Goal: Transaction & Acquisition: Purchase product/service

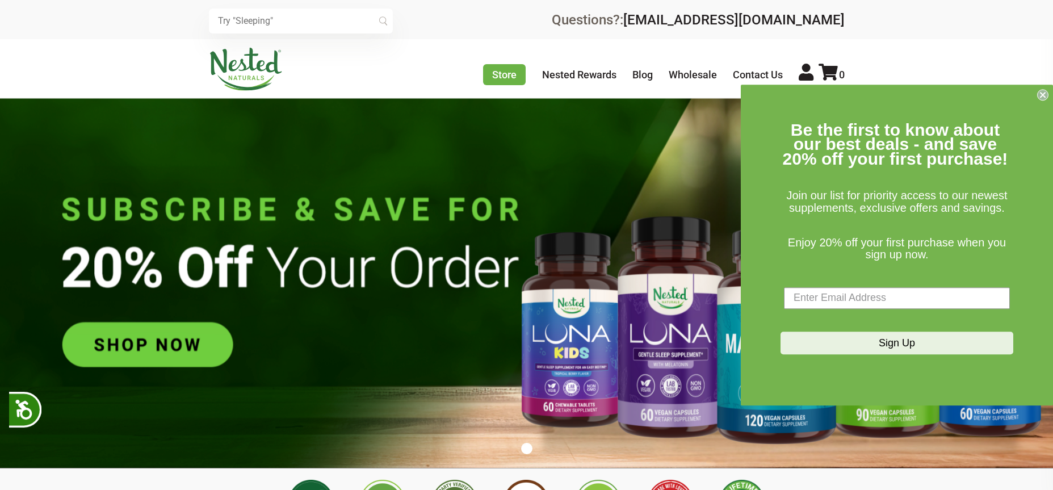
click at [1046, 100] on circle "Close dialog" at bounding box center [1043, 94] width 11 height 11
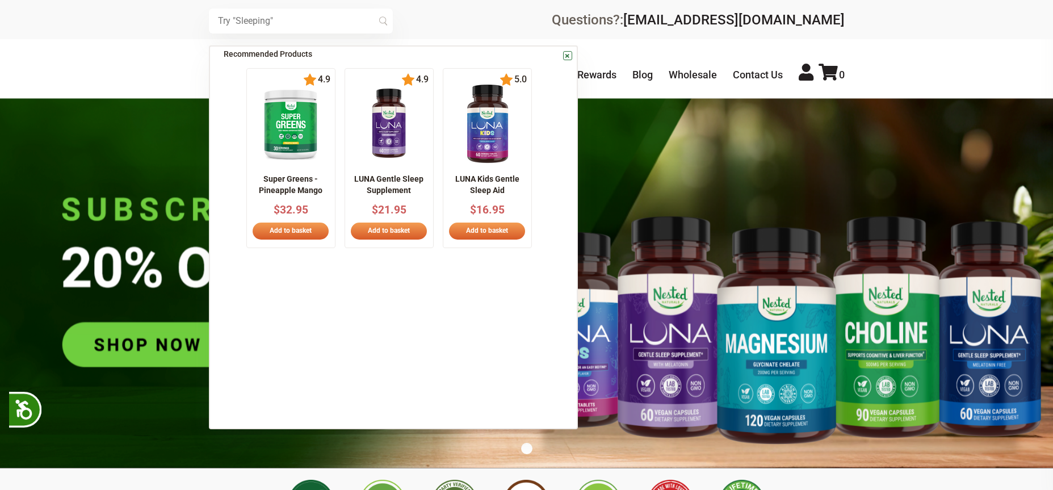
click at [241, 26] on input "text" at bounding box center [301, 21] width 184 height 25
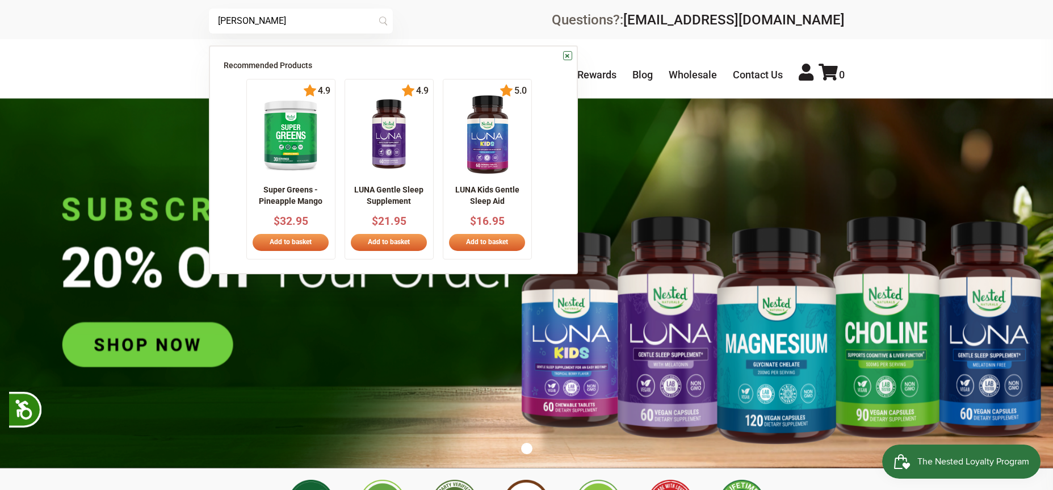
type input "Leber"
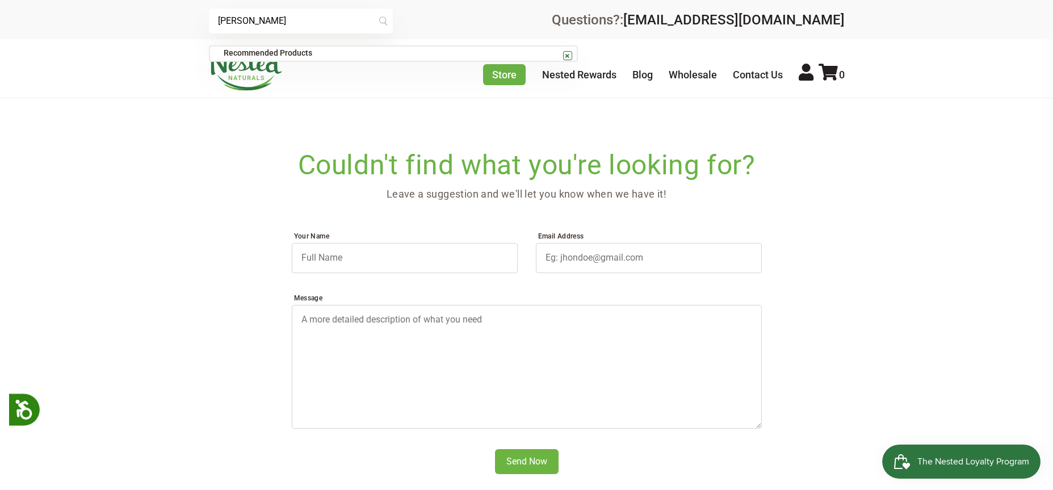
click at [231, 18] on input "Leber" at bounding box center [301, 21] width 184 height 25
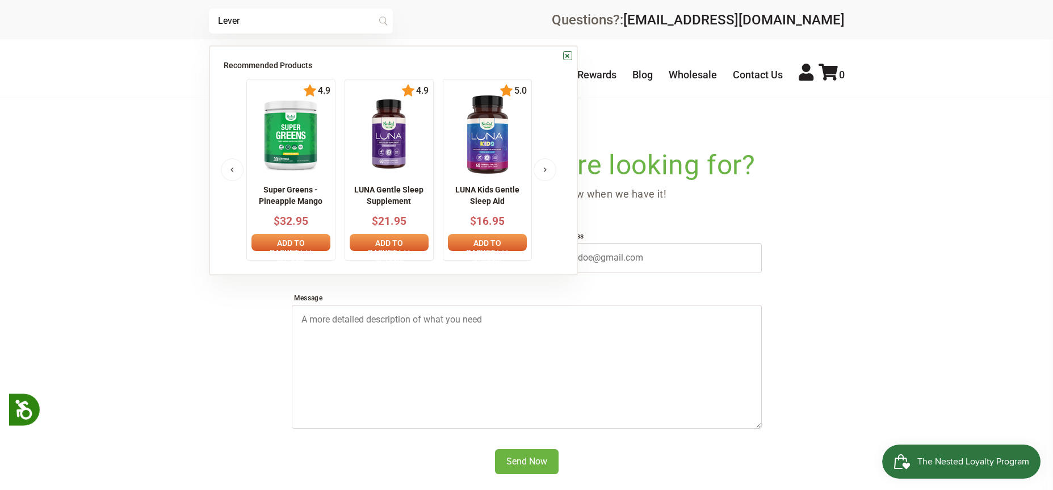
type input "Lever"
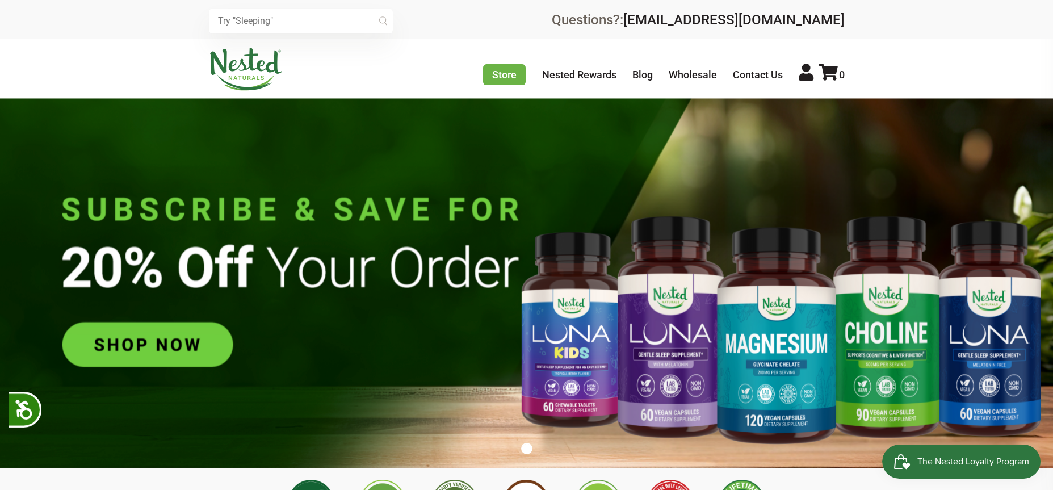
scroll to position [0, 199]
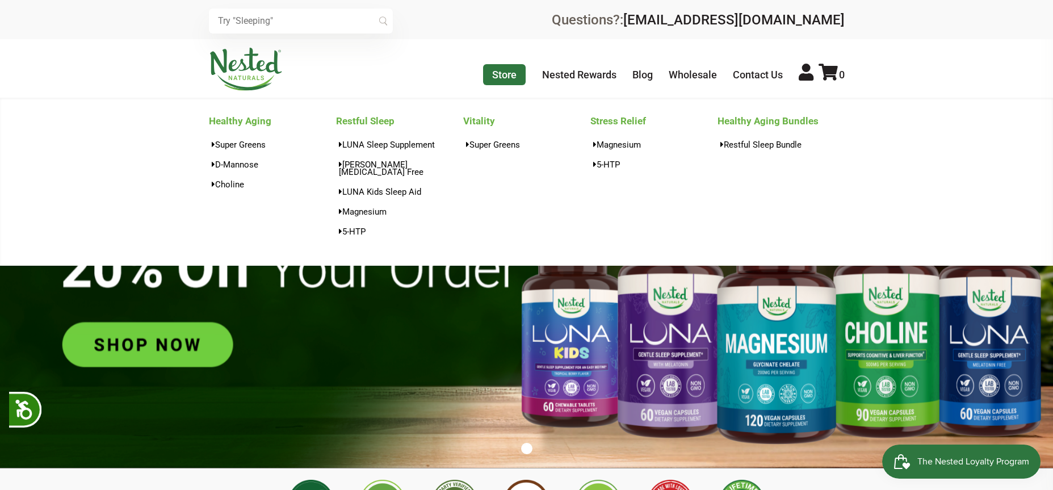
click at [506, 73] on link "Store" at bounding box center [504, 74] width 43 height 21
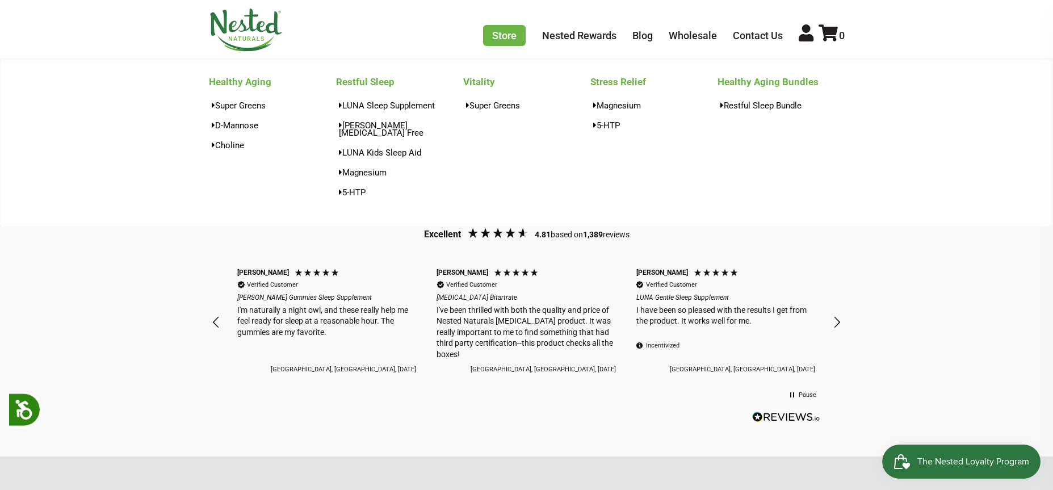
scroll to position [545, 0]
